Goal: Find specific page/section: Find specific page/section

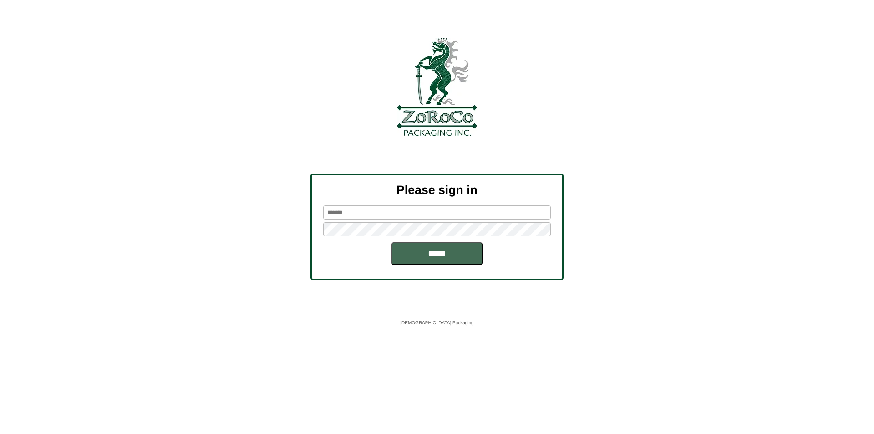
type input "********"
click at [471, 256] on input "*****" at bounding box center [436, 253] width 91 height 23
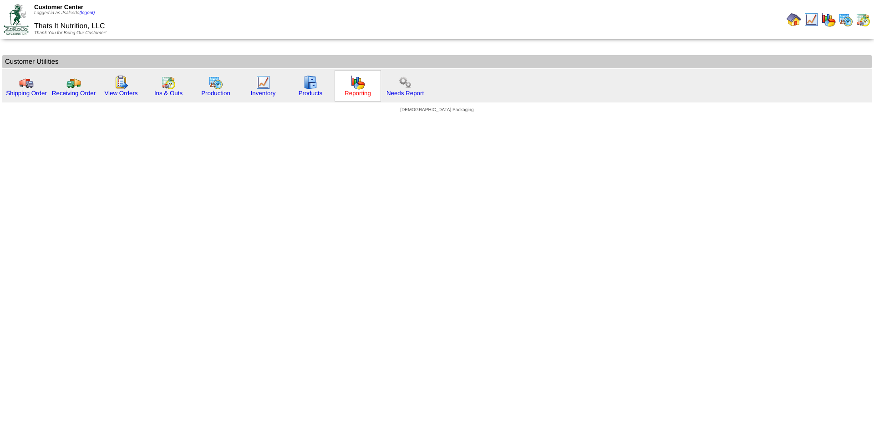
click at [357, 95] on link "Reporting" at bounding box center [358, 93] width 26 height 7
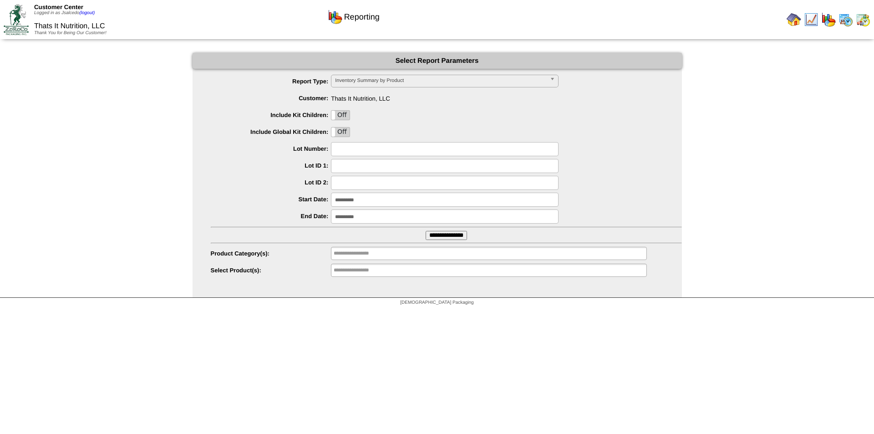
click at [447, 232] on input "**********" at bounding box center [446, 235] width 41 height 9
